Goal: Find specific page/section: Find specific page/section

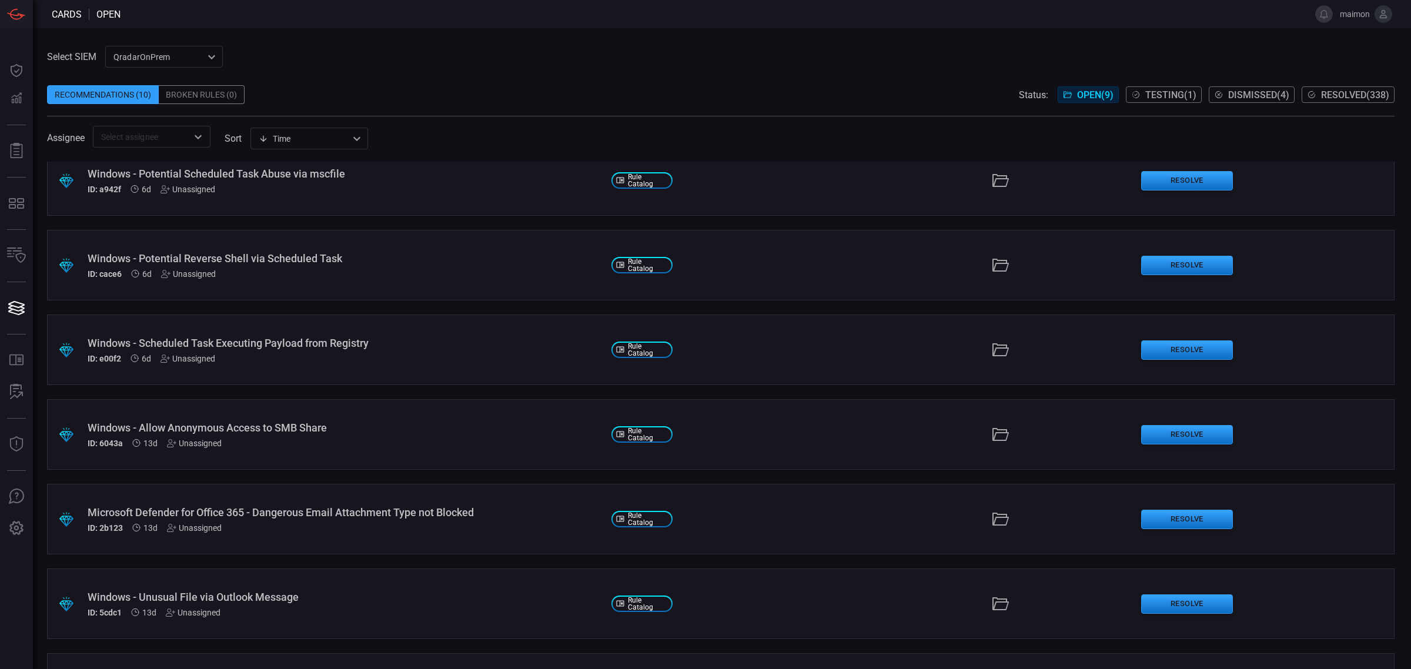
scroll to position [34, 0]
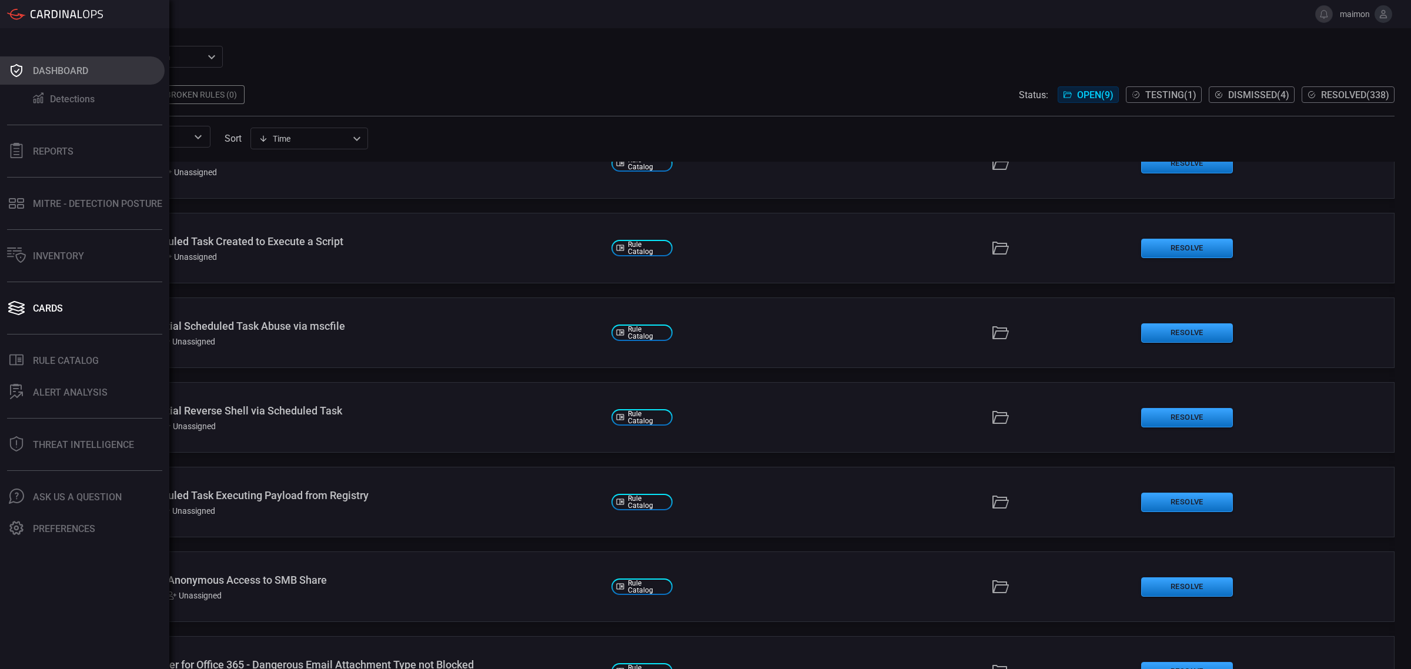
click at [18, 72] on icon at bounding box center [16, 70] width 19 height 16
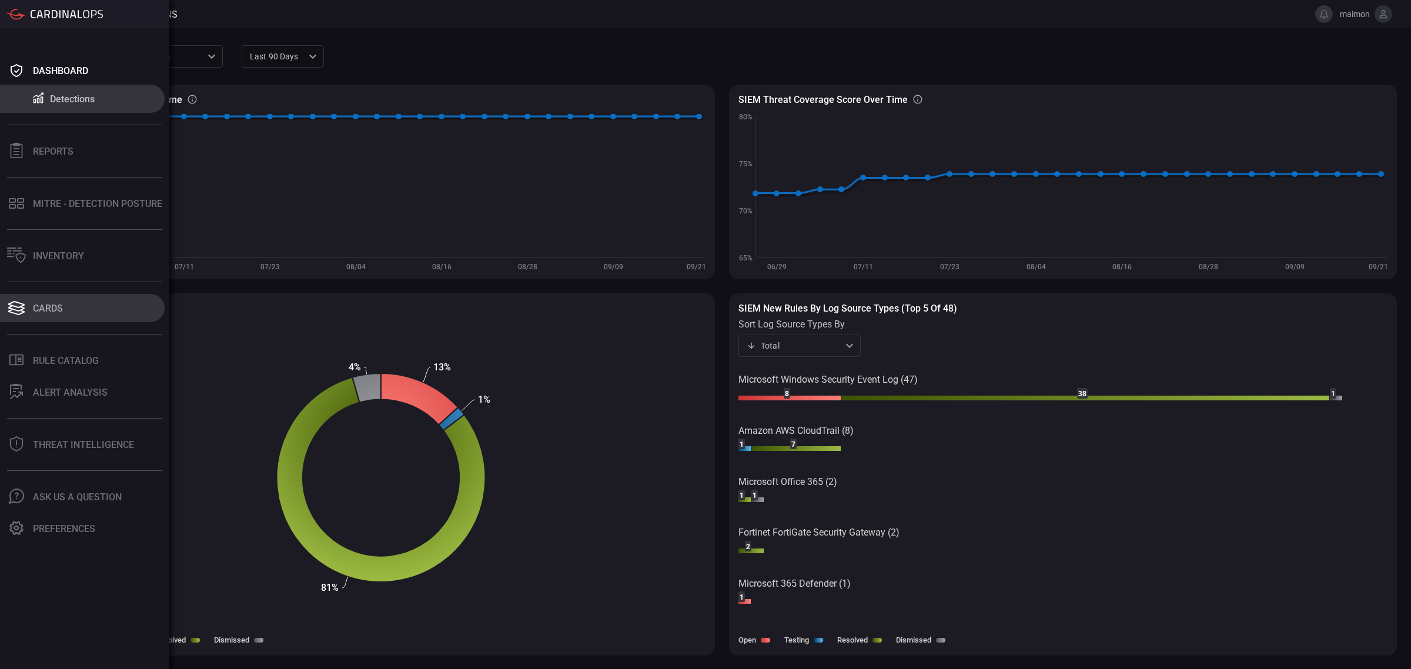
click at [68, 303] on button "Cards" at bounding box center [82, 308] width 165 height 28
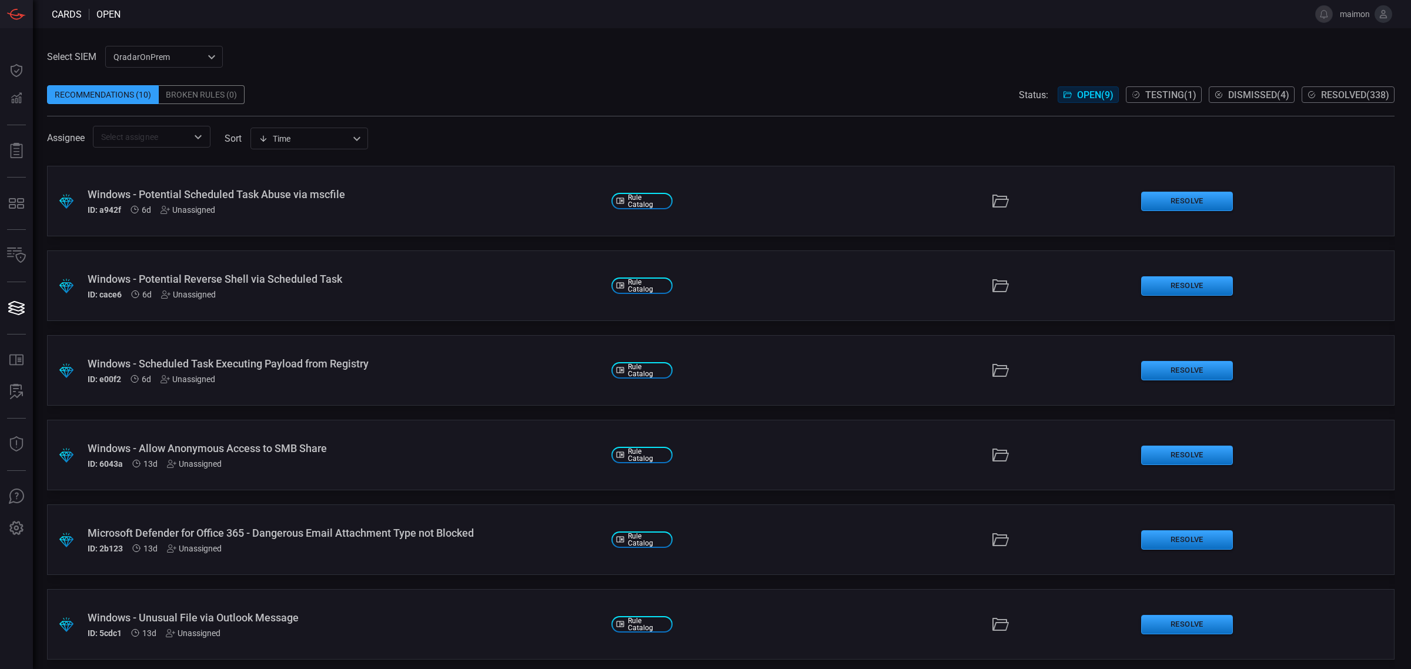
scroll to position [254, 0]
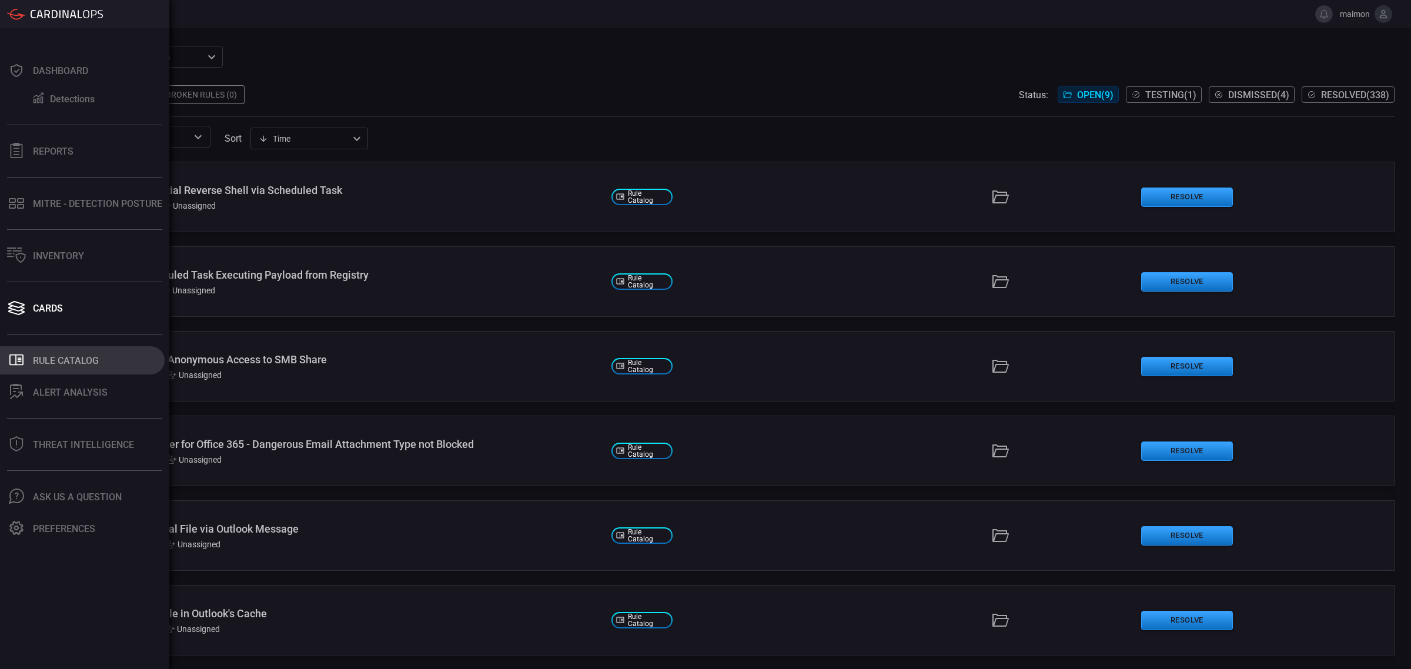
click at [42, 359] on div "Rule Catalog" at bounding box center [66, 360] width 66 height 11
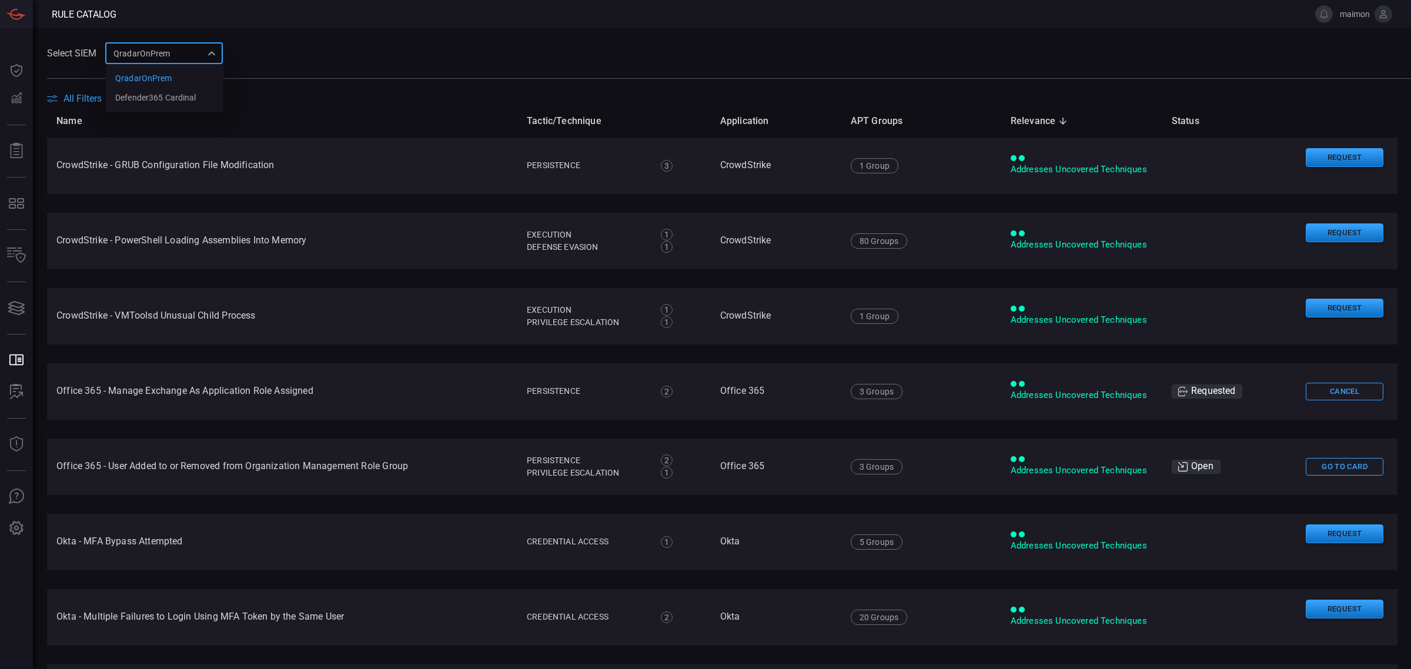
click at [151, 54] on div "QradarOnPrem 88f5ea39-b336-4bf5-ab61-f2abc50aa181 QradarOnPrem Defender365 Card…" at bounding box center [164, 53] width 118 height 22
click at [166, 51] on div at bounding box center [705, 334] width 1411 height 669
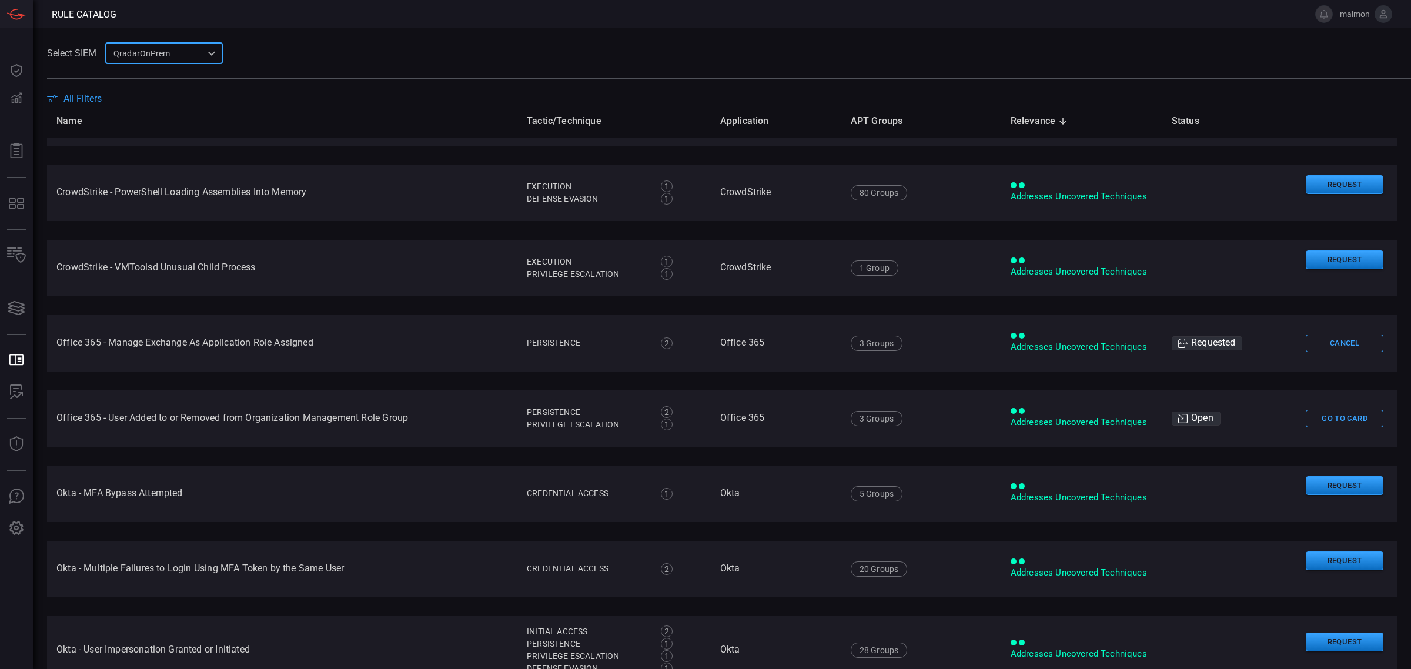
scroll to position [73, 0]
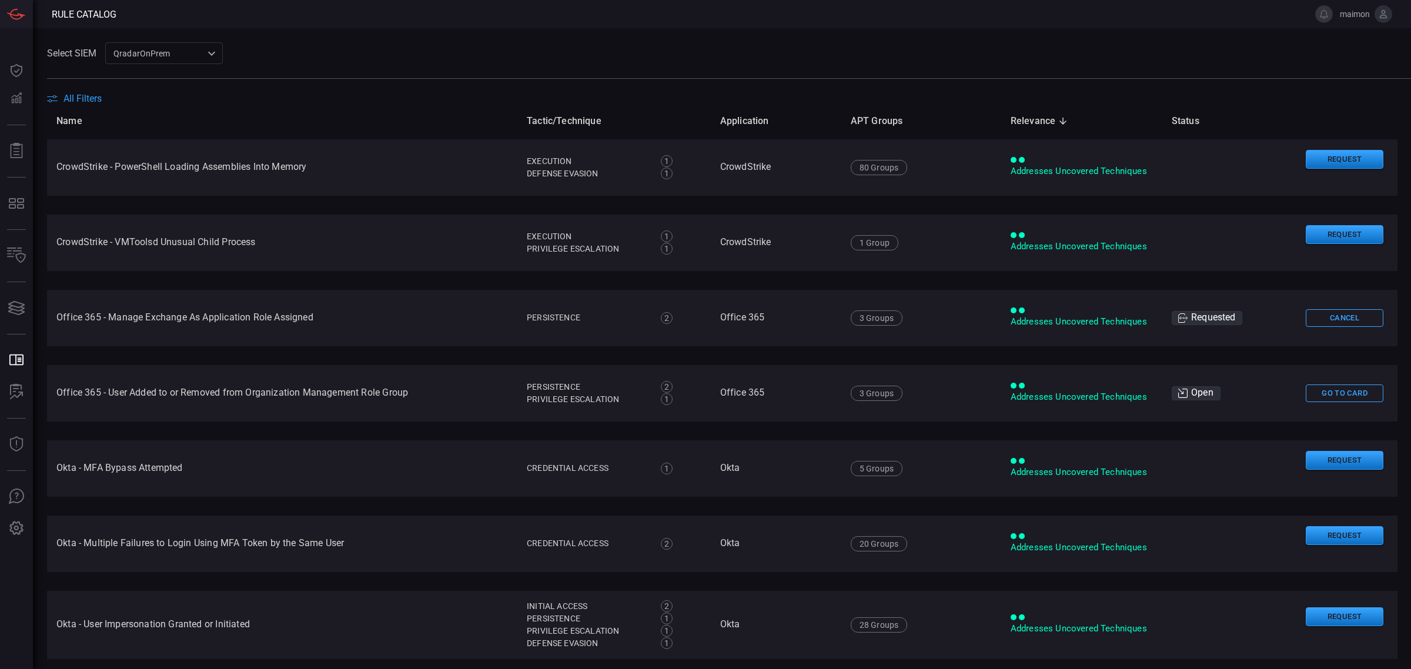
click at [95, 97] on span "All Filters" at bounding box center [83, 98] width 38 height 11
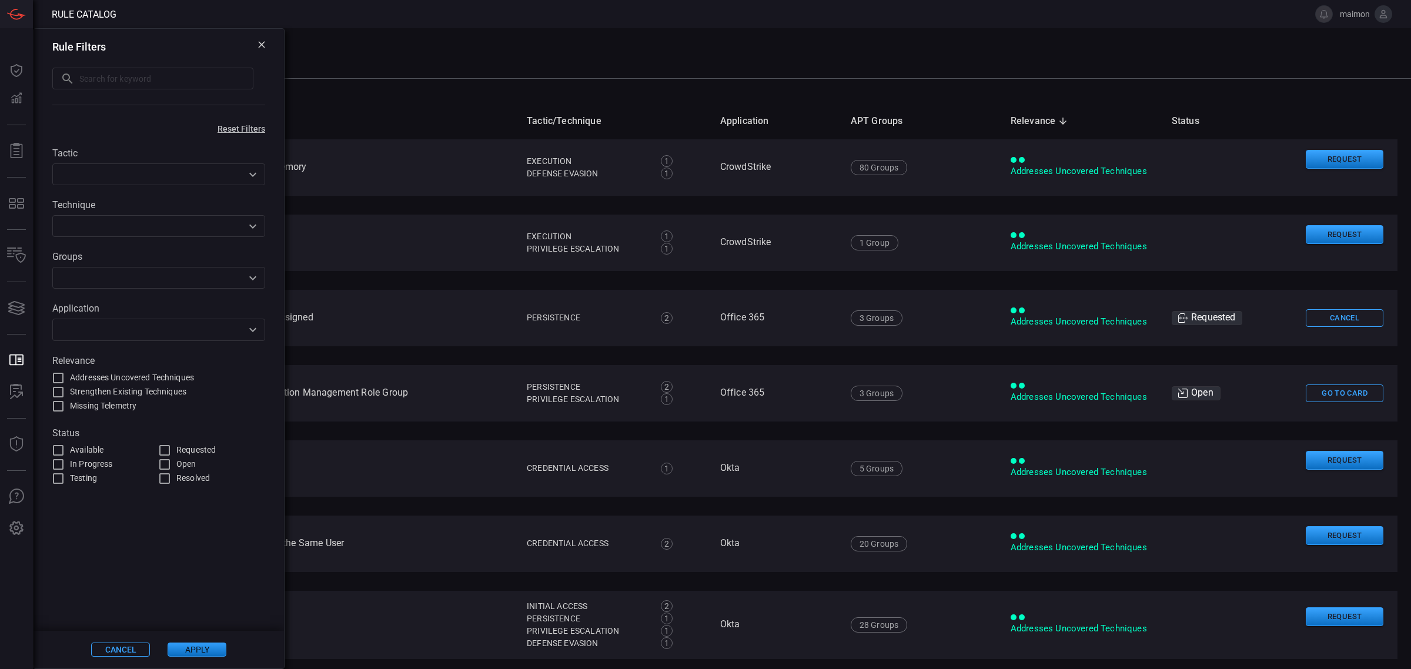
click at [149, 330] on input "text" at bounding box center [149, 329] width 186 height 15
click at [123, 367] on div "Cato" at bounding box center [153, 364] width 169 height 12
type input "cato"
click at [183, 650] on button "Apply" at bounding box center [197, 650] width 59 height 14
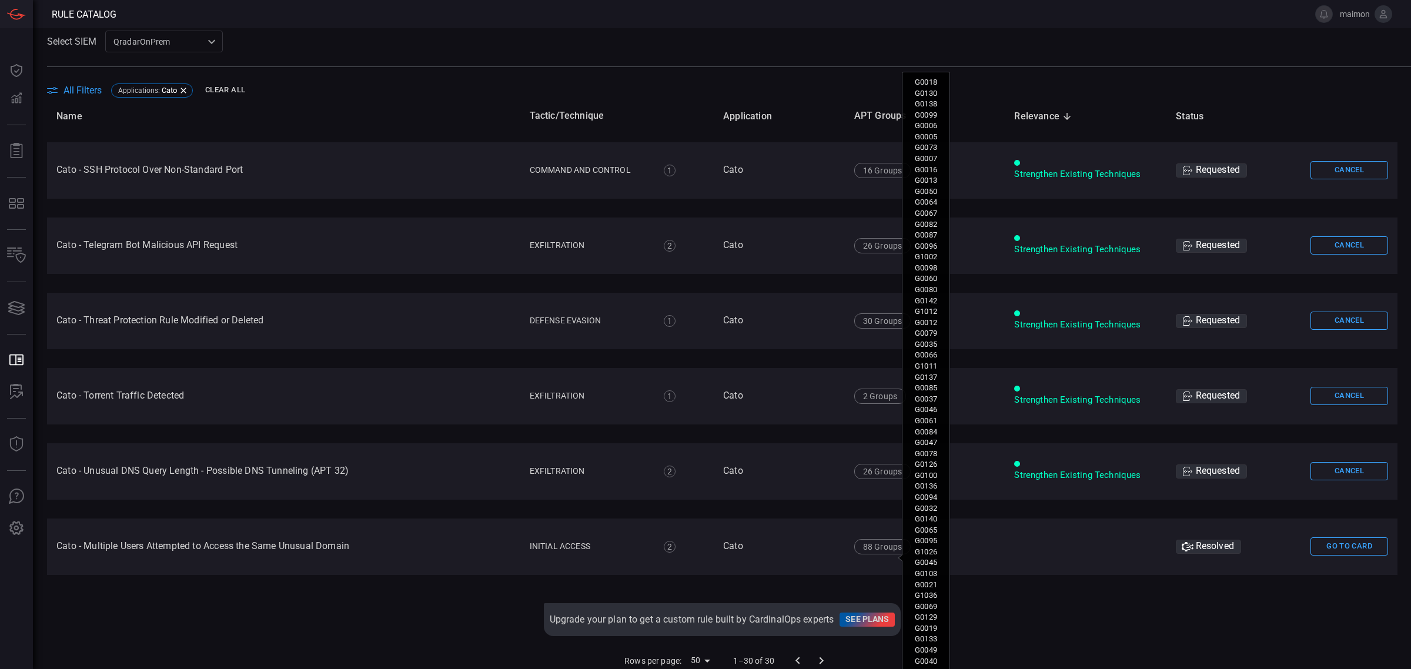
scroll to position [18, 0]
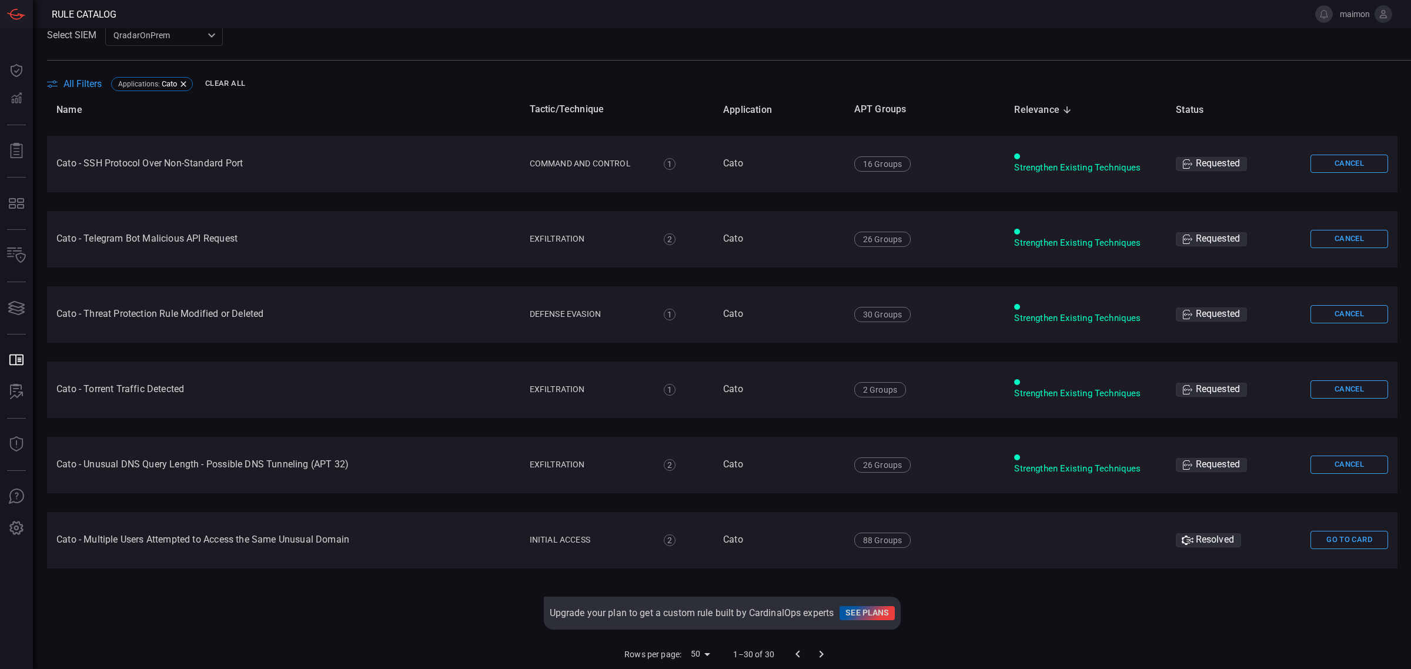
click at [813, 654] on div at bounding box center [809, 655] width 47 height 24
click at [807, 656] on div at bounding box center [809, 655] width 47 height 24
click at [692, 654] on body "Rule Catalog maimon Dashboard Dashboard Detections Detections Reports Reports M…" at bounding box center [705, 334] width 1411 height 669
click at [690, 647] on li "100" at bounding box center [689, 644] width 35 height 21
click at [813, 654] on div at bounding box center [812, 655] width 47 height 24
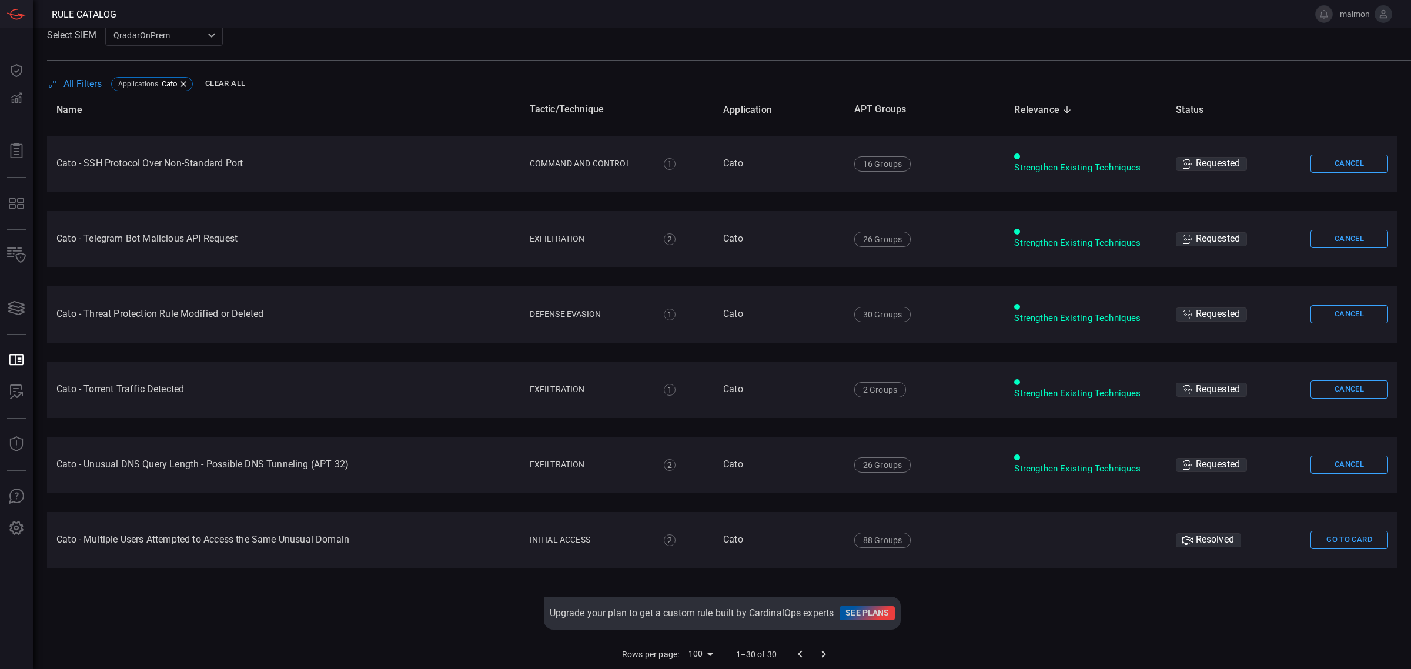
click at [750, 654] on p "1–30 of 30" at bounding box center [756, 655] width 41 height 12
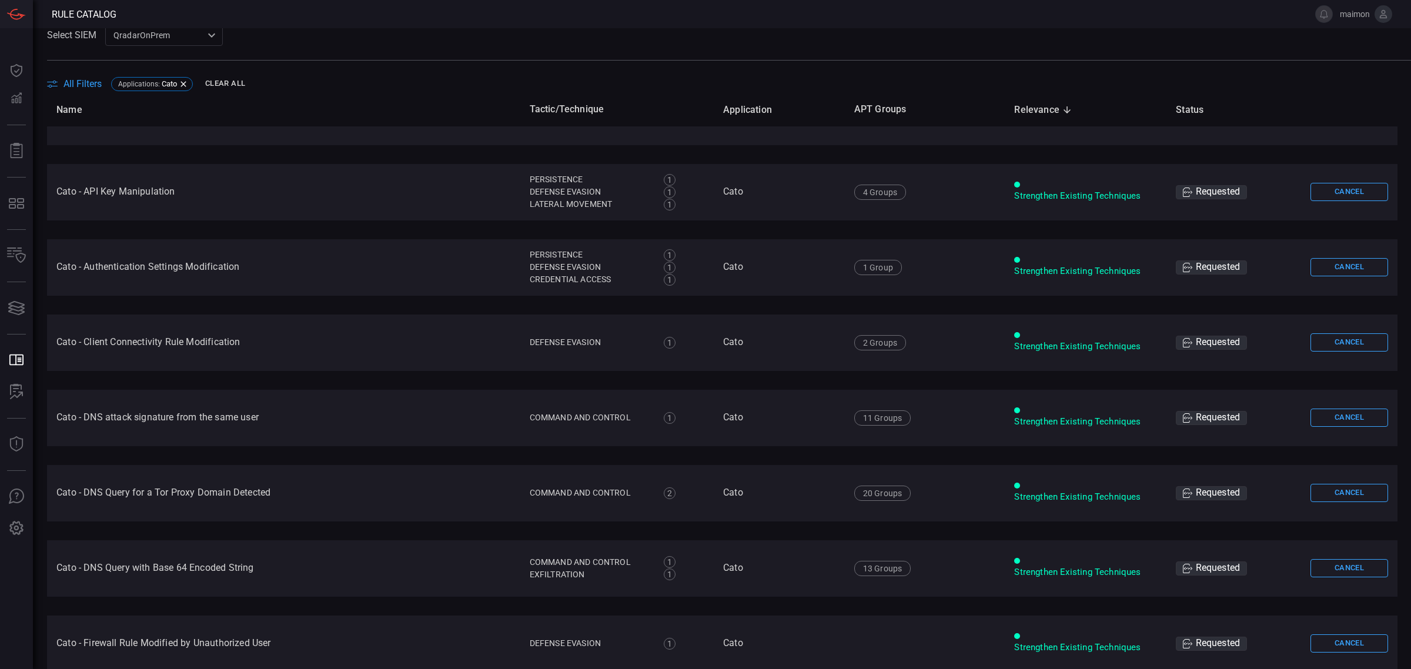
scroll to position [0, 0]
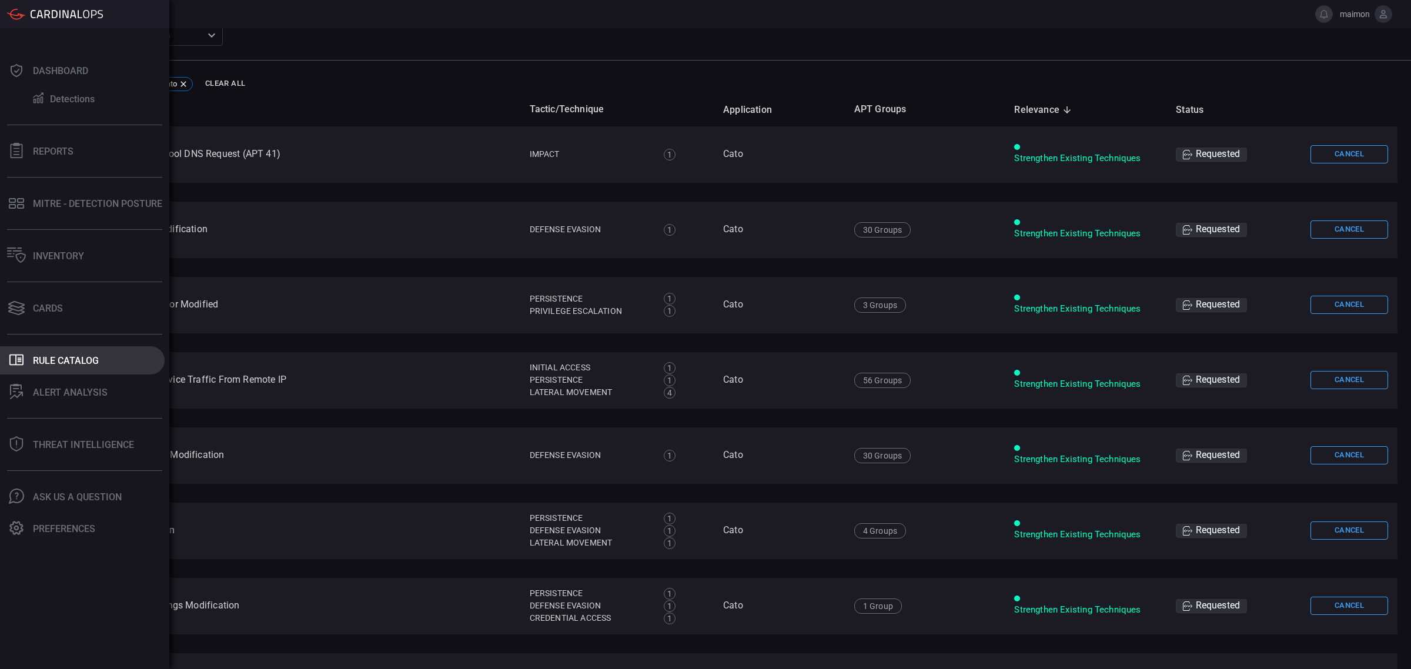
click at [55, 357] on div "Rule Catalog" at bounding box center [66, 360] width 66 height 11
click at [113, 362] on button ".st0_rule_catalog_icon{fill: currentColor;} Rule Catalog" at bounding box center [82, 360] width 165 height 28
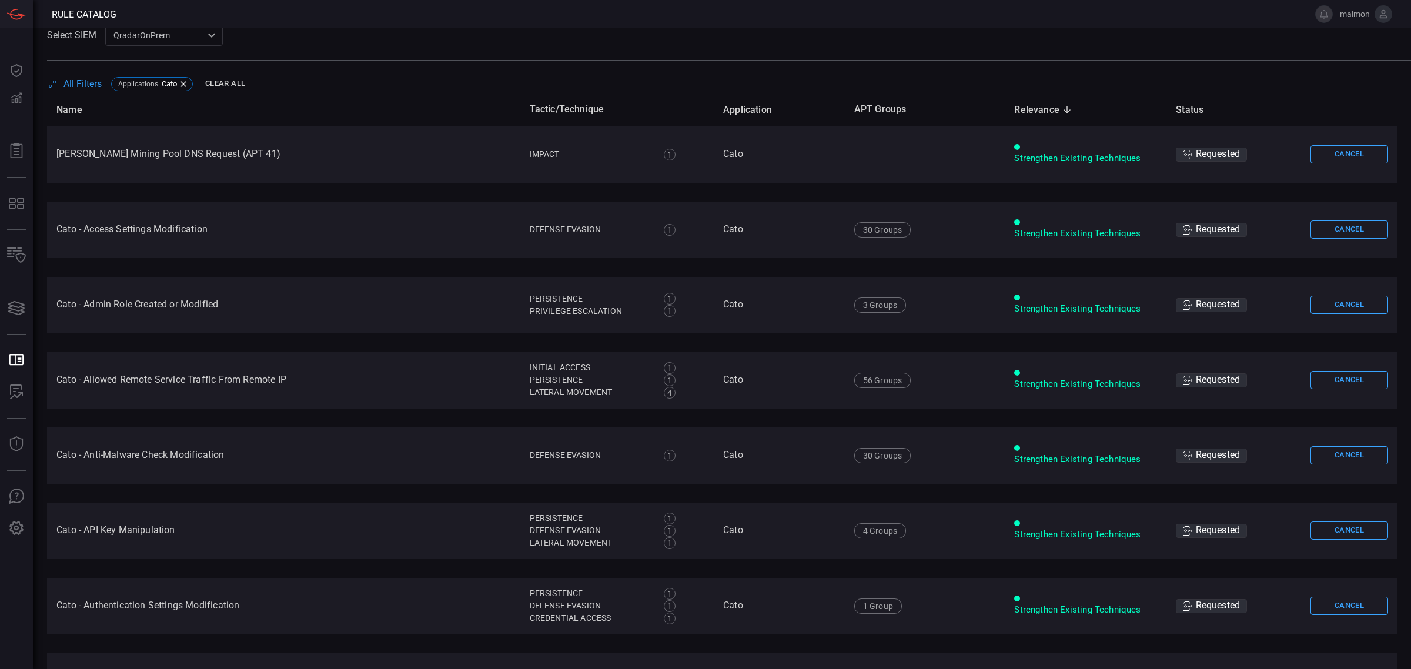
click at [91, 75] on div "All Filters Applications : Cato Clear All" at bounding box center [729, 84] width 1364 height 18
click at [185, 81] on icon at bounding box center [183, 83] width 9 height 9
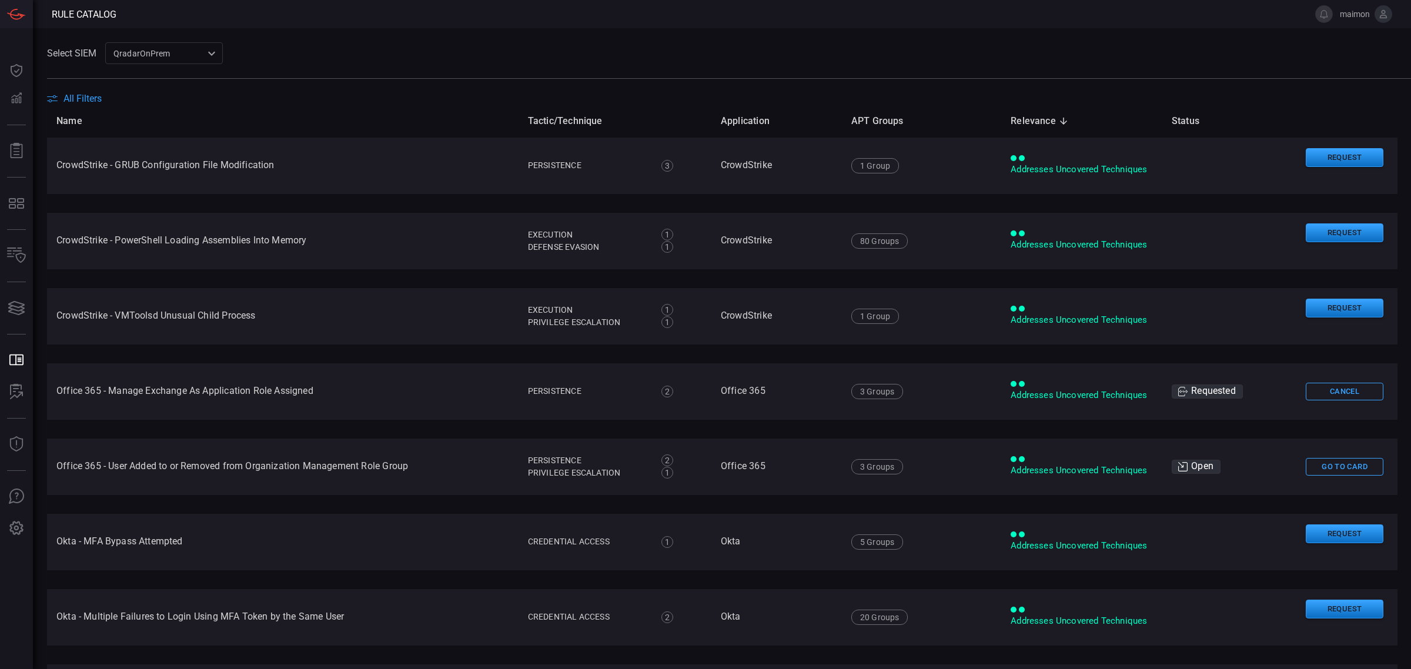
click at [91, 104] on th "Name" at bounding box center [283, 121] width 472 height 34
click at [95, 99] on span "All Filters" at bounding box center [83, 98] width 38 height 11
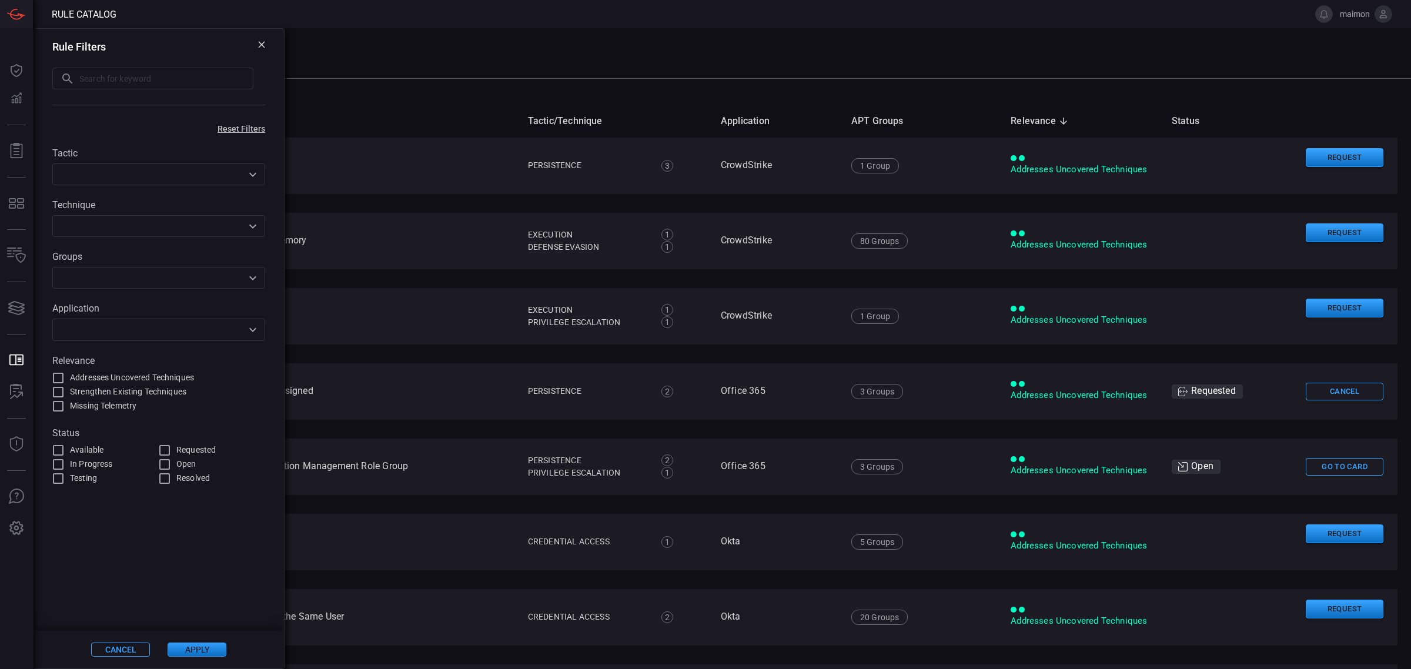
click at [1027, 68] on span at bounding box center [729, 71] width 1364 height 14
